Goal: Book appointment/travel/reservation

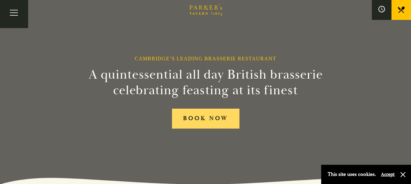
click at [207, 122] on link "BOOK NOW" at bounding box center [205, 119] width 67 height 20
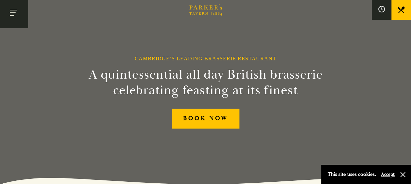
click at [1, 2] on button "Toggle navigation" at bounding box center [14, 14] width 28 height 28
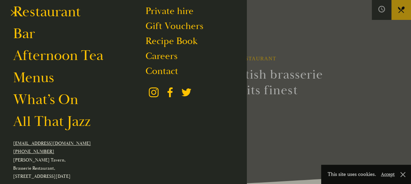
scroll to position [100, 0]
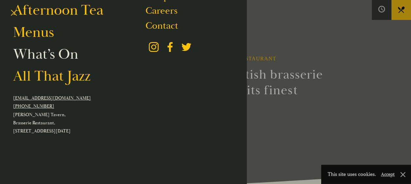
click at [67, 52] on link "What’s On" at bounding box center [45, 54] width 65 height 18
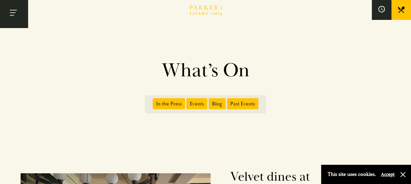
click at [24, 22] on button "Toggle navigation" at bounding box center [14, 14] width 28 height 28
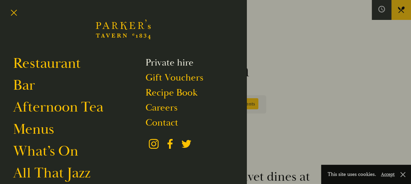
click at [194, 63] on link "Private hire" at bounding box center [170, 63] width 48 height 12
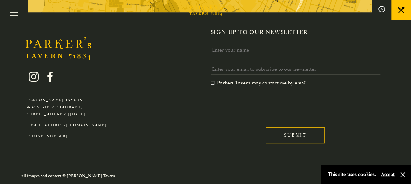
scroll to position [1476, 0]
